Goal: Information Seeking & Learning: Learn about a topic

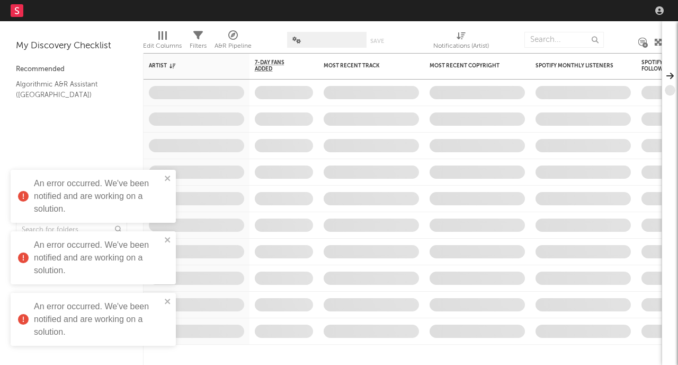
select select "other"
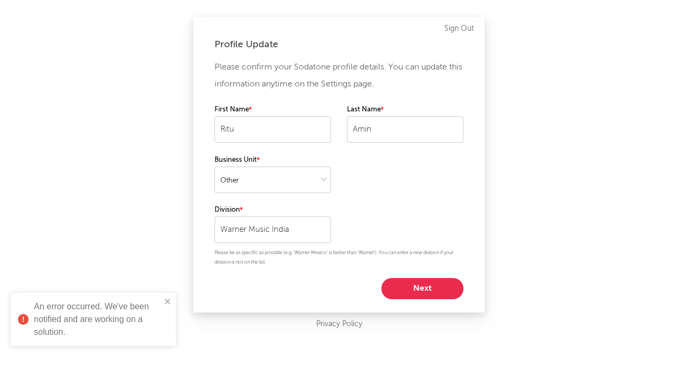
click at [402, 284] on button "Next" at bounding box center [423, 288] width 82 height 21
select select "marketing"
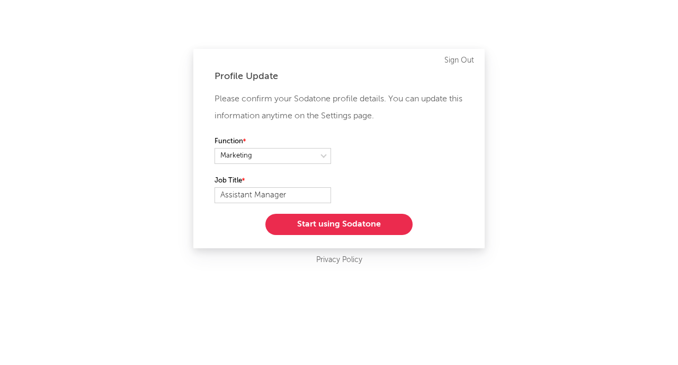
click at [356, 226] on button "Start using Sodatone" at bounding box center [339, 224] width 147 height 21
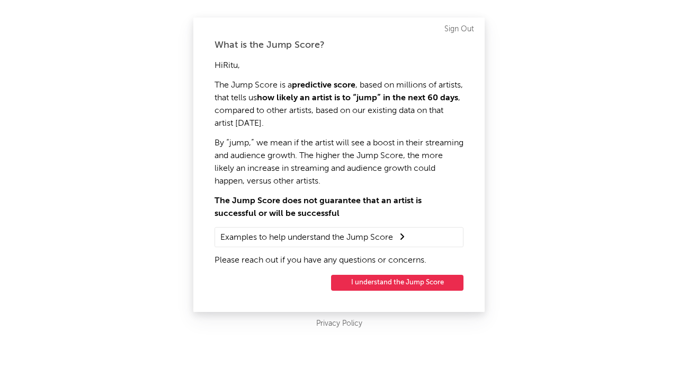
click at [377, 279] on button "I understand the Jump Score" at bounding box center [397, 283] width 133 height 16
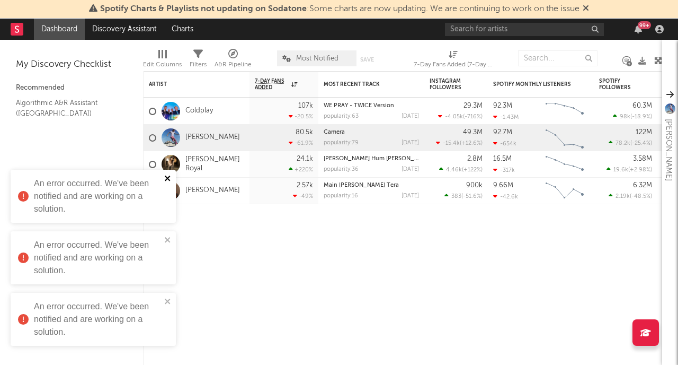
click at [166, 177] on icon "close" at bounding box center [167, 177] width 5 height 5
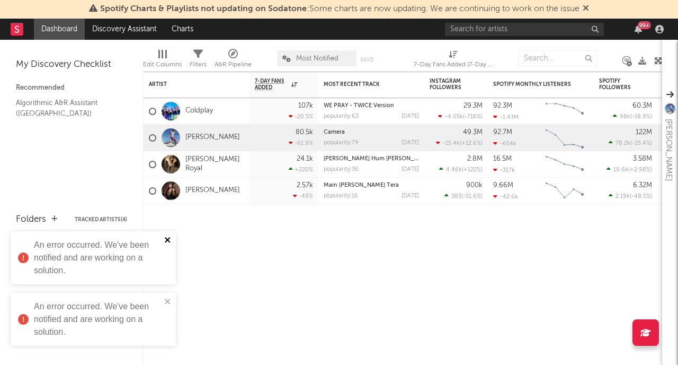
click at [166, 242] on icon "close" at bounding box center [167, 239] width 7 height 8
click at [167, 301] on icon "close" at bounding box center [167, 300] width 5 height 5
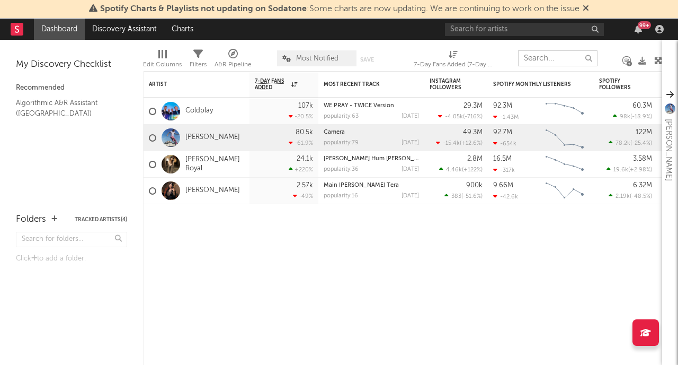
click at [547, 57] on input "text" at bounding box center [558, 58] width 80 height 16
click at [531, 34] on input "text" at bounding box center [524, 29] width 159 height 13
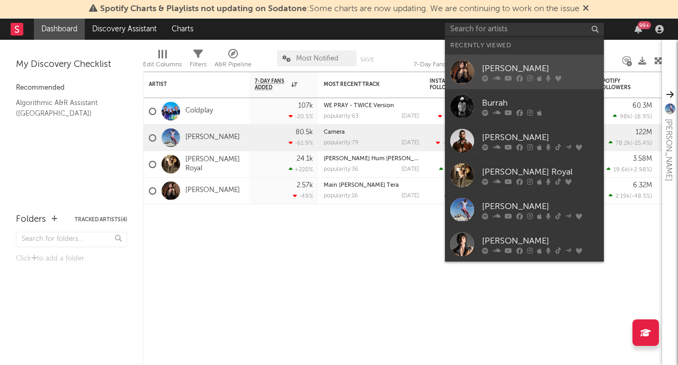
click at [553, 63] on div "[PERSON_NAME]" at bounding box center [540, 68] width 117 height 13
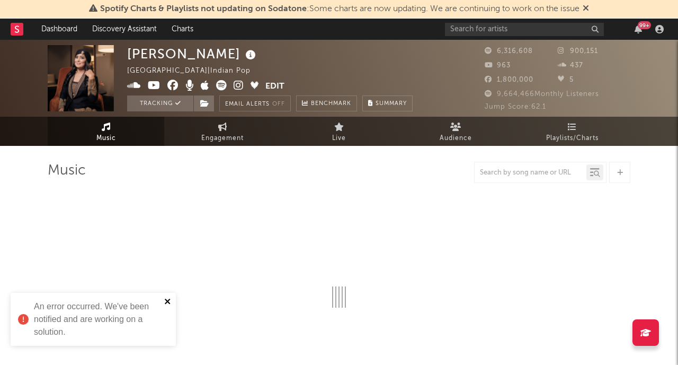
click at [170, 299] on icon "close" at bounding box center [167, 300] width 5 height 5
select select "6m"
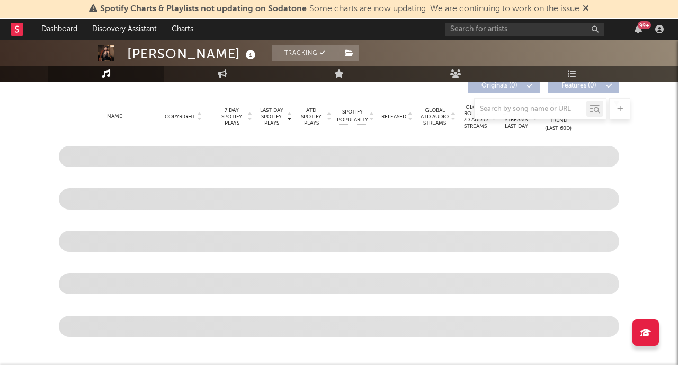
scroll to position [416, 0]
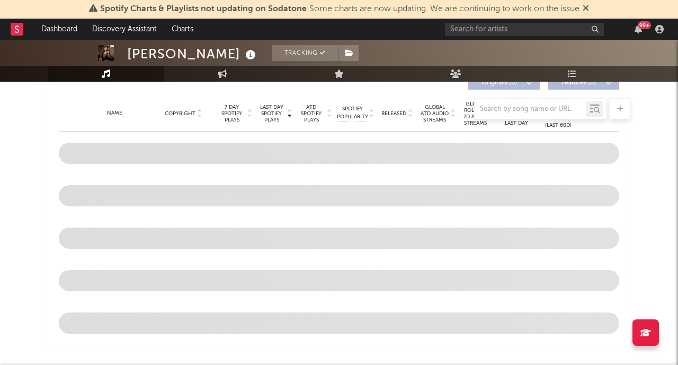
click at [593, 7] on div "Spotify Charts & Playlists not updating on Sodatone : Some charts are now updat…" at bounding box center [339, 9] width 678 height 19
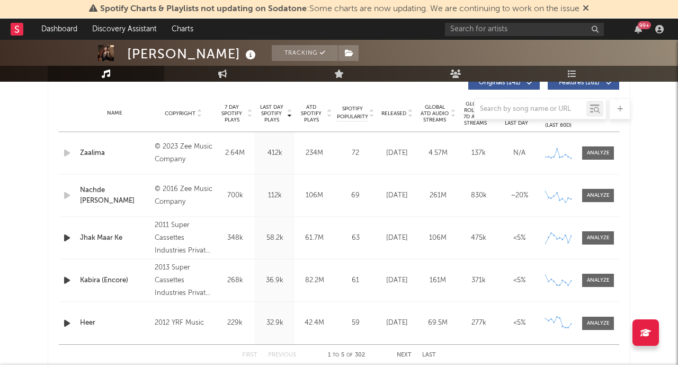
click at [588, 9] on icon at bounding box center [586, 8] width 6 height 8
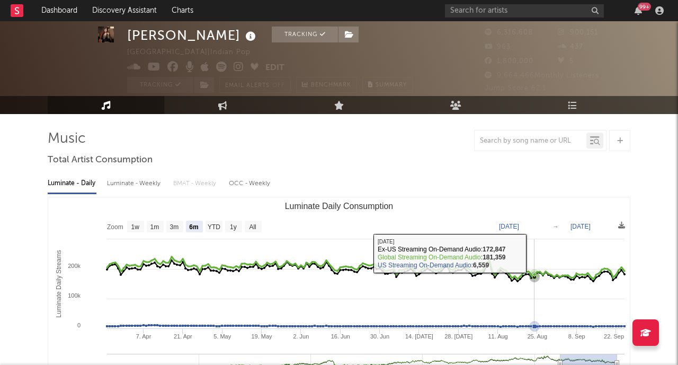
scroll to position [0, 0]
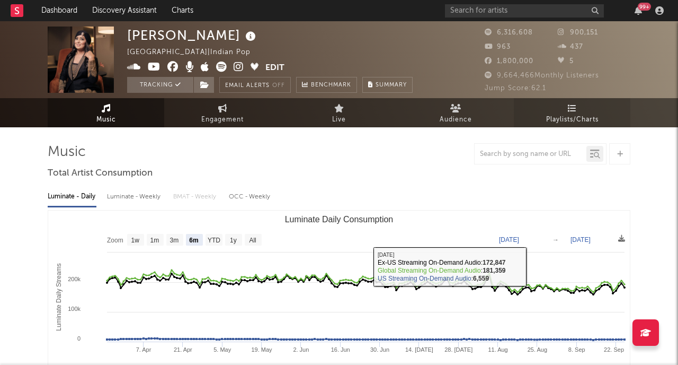
click at [578, 117] on span "Playlists/Charts" at bounding box center [572, 119] width 52 height 13
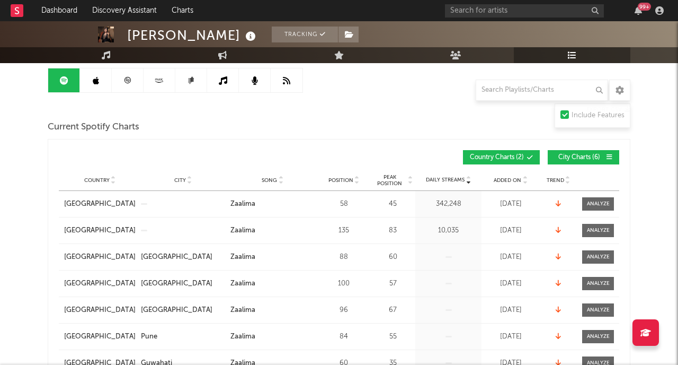
scroll to position [103, 0]
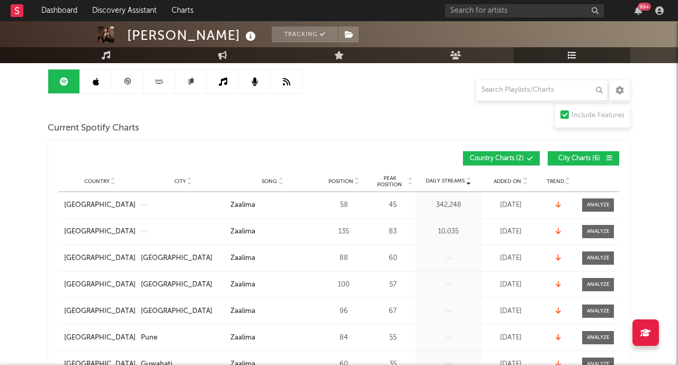
click at [521, 180] on span "Added On" at bounding box center [508, 181] width 28 height 6
click at [522, 180] on div at bounding box center [525, 181] width 6 height 8
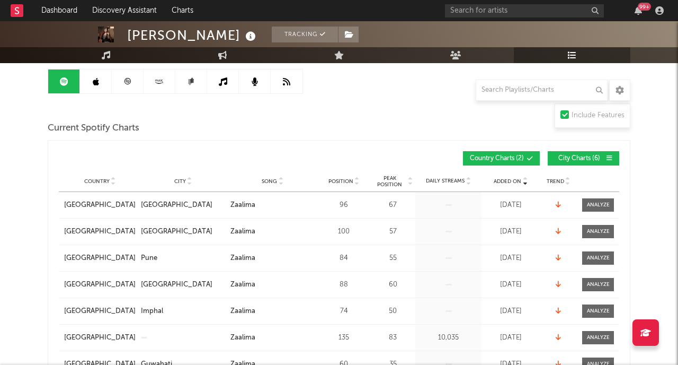
click at [522, 180] on div at bounding box center [525, 181] width 6 height 8
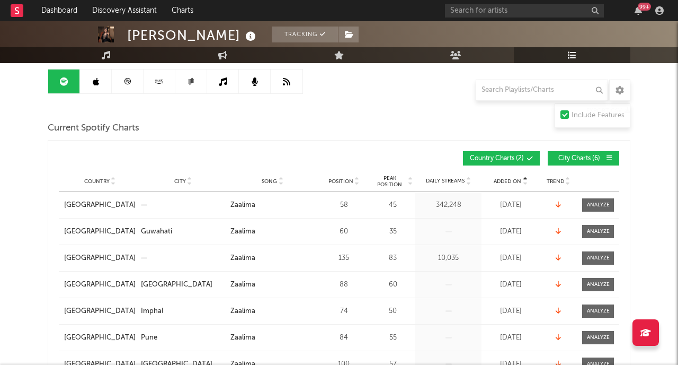
click at [522, 180] on div at bounding box center [525, 181] width 6 height 8
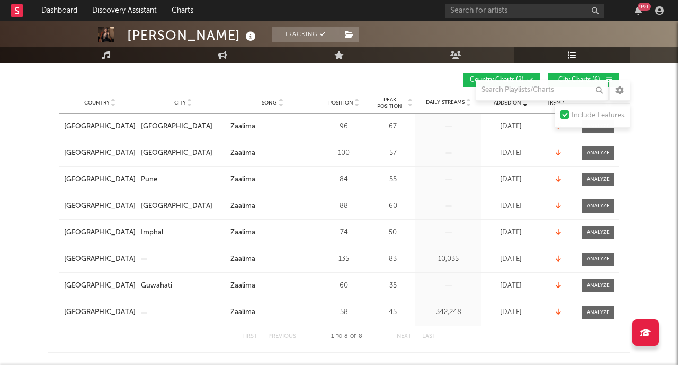
scroll to position [0, 0]
